Goal: Check status

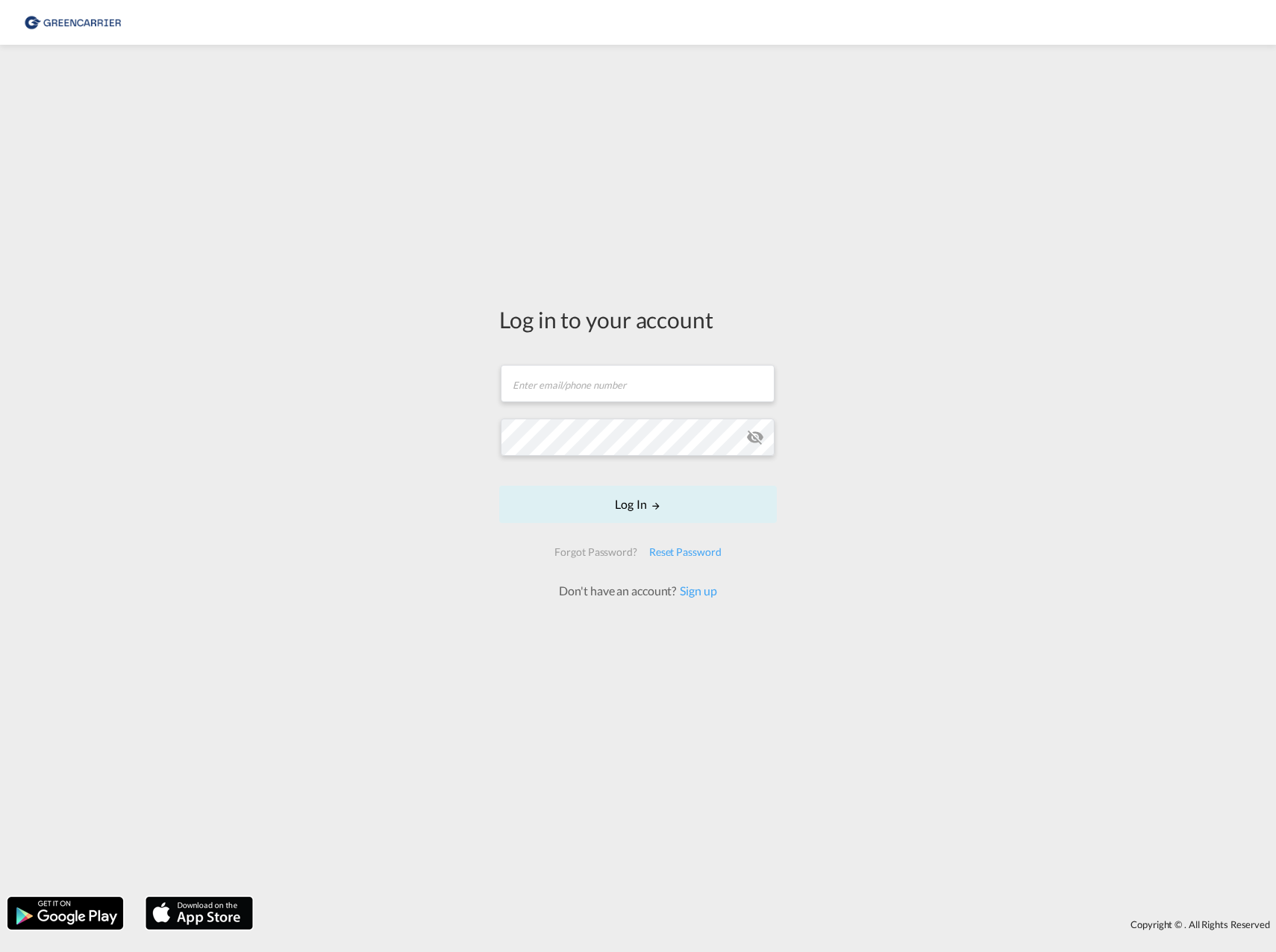
click at [196, 300] on div "Log in to your account Email field is required Password field is required Log I…" at bounding box center [638, 471] width 1276 height 837
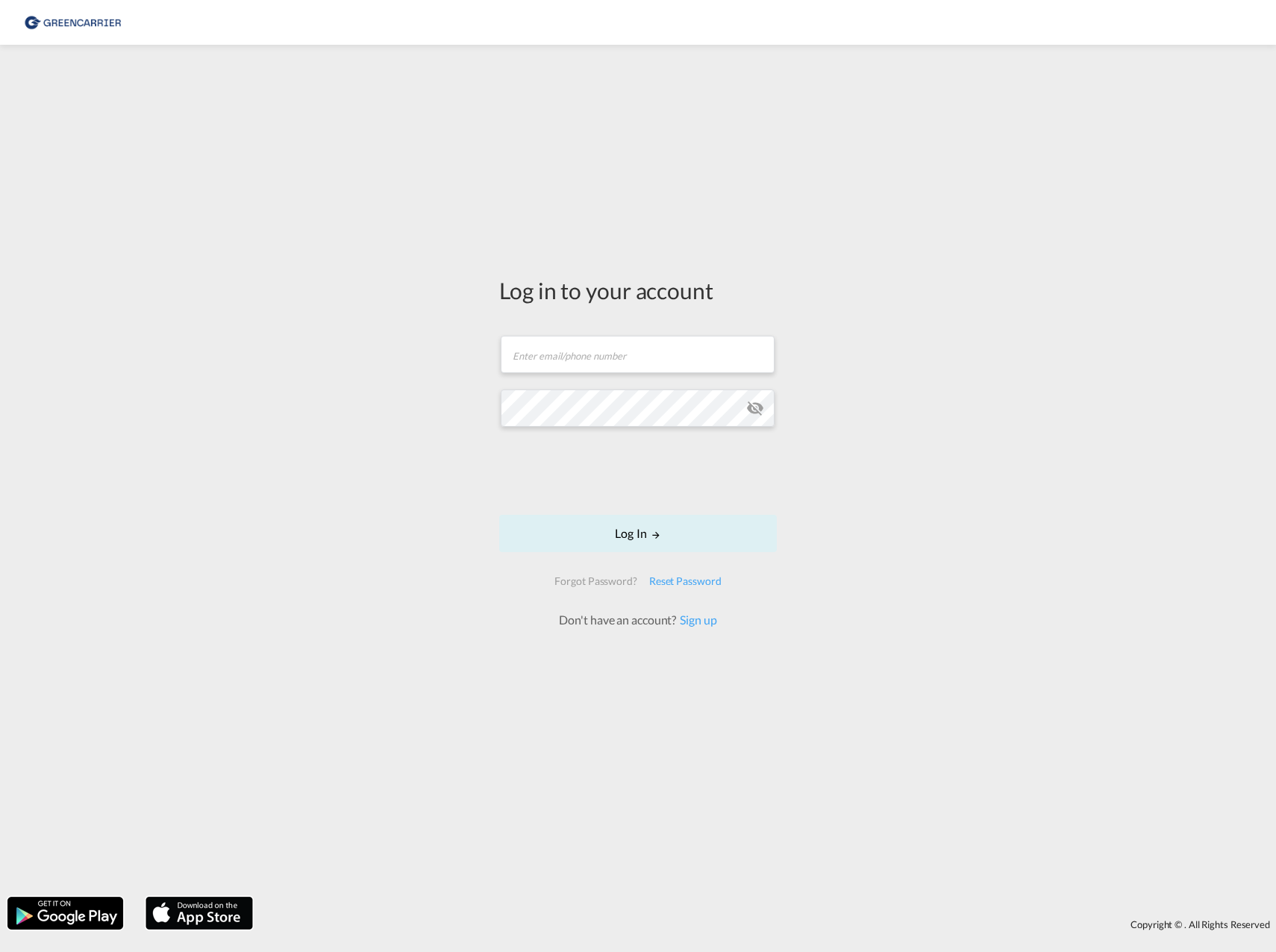
click at [163, 504] on div "Log in to your account Email field is required Password field is required Log I…" at bounding box center [638, 471] width 1276 height 837
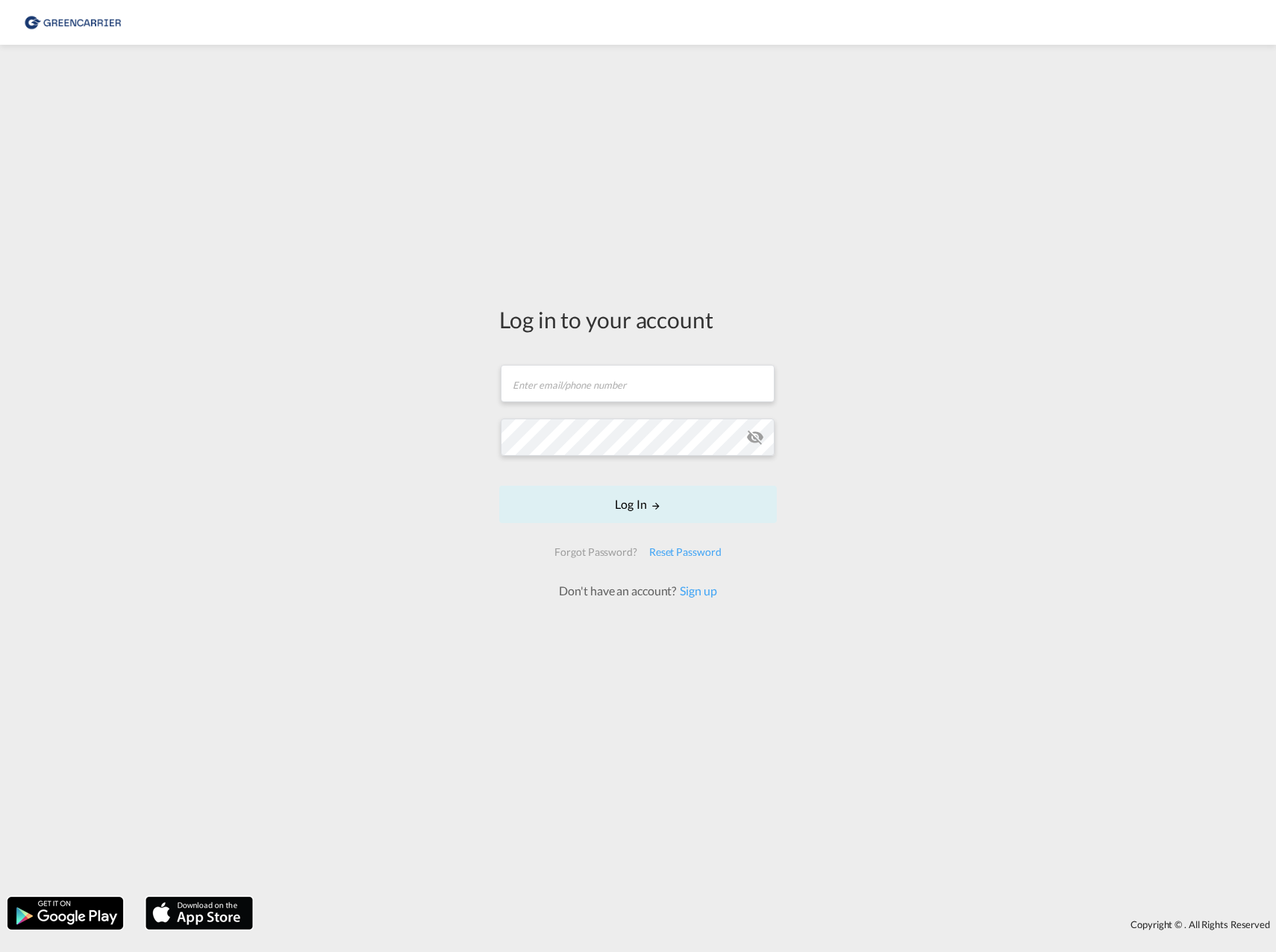
click at [174, 172] on div "Log in to your account Email field is required Password field is required Log I…" at bounding box center [638, 471] width 1276 height 837
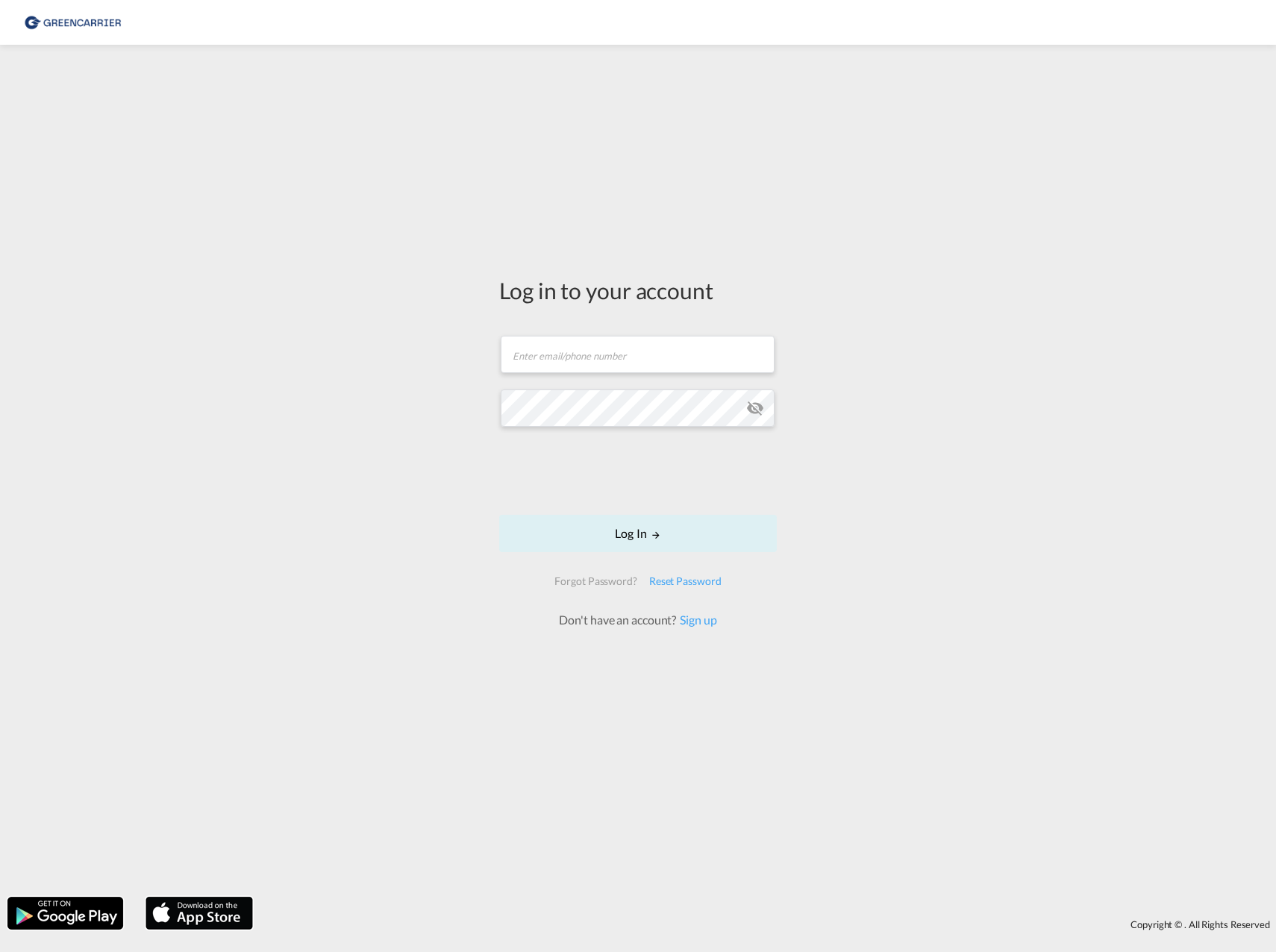
click at [348, 172] on div "Log in to your account Email field is required Password field is required Log I…" at bounding box center [638, 471] width 1276 height 837
